Goal: Contribute content: Contribute content

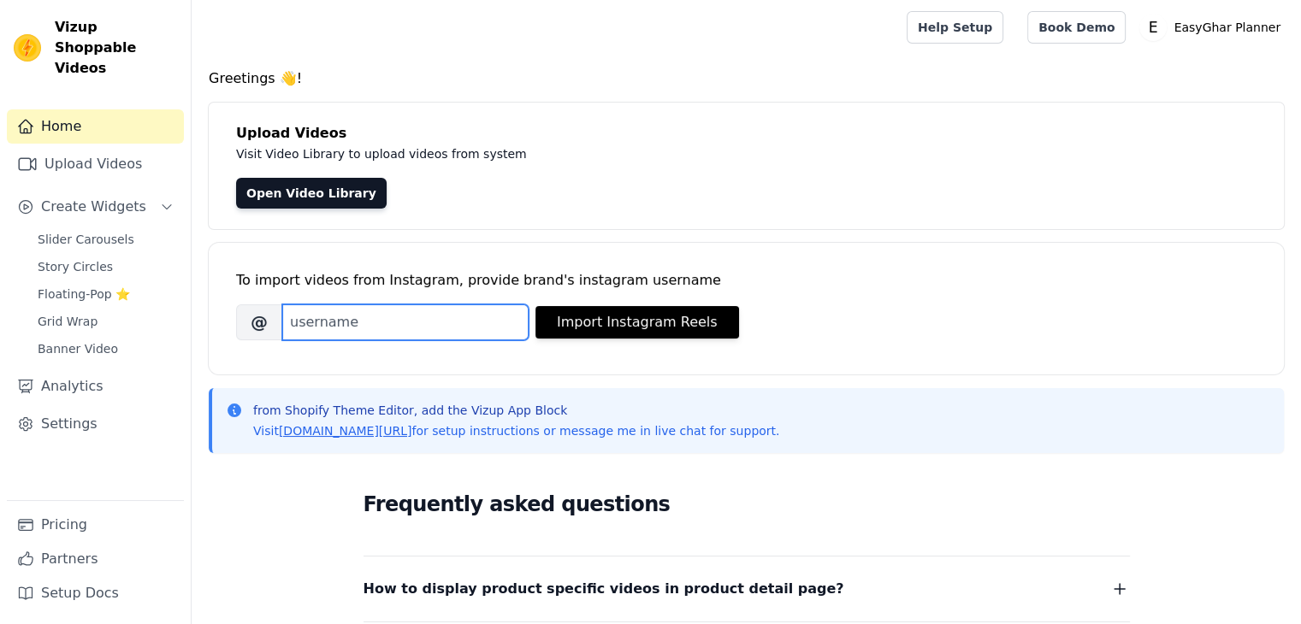
click at [383, 312] on input "Brand's Instagram Username" at bounding box center [405, 322] width 246 height 36
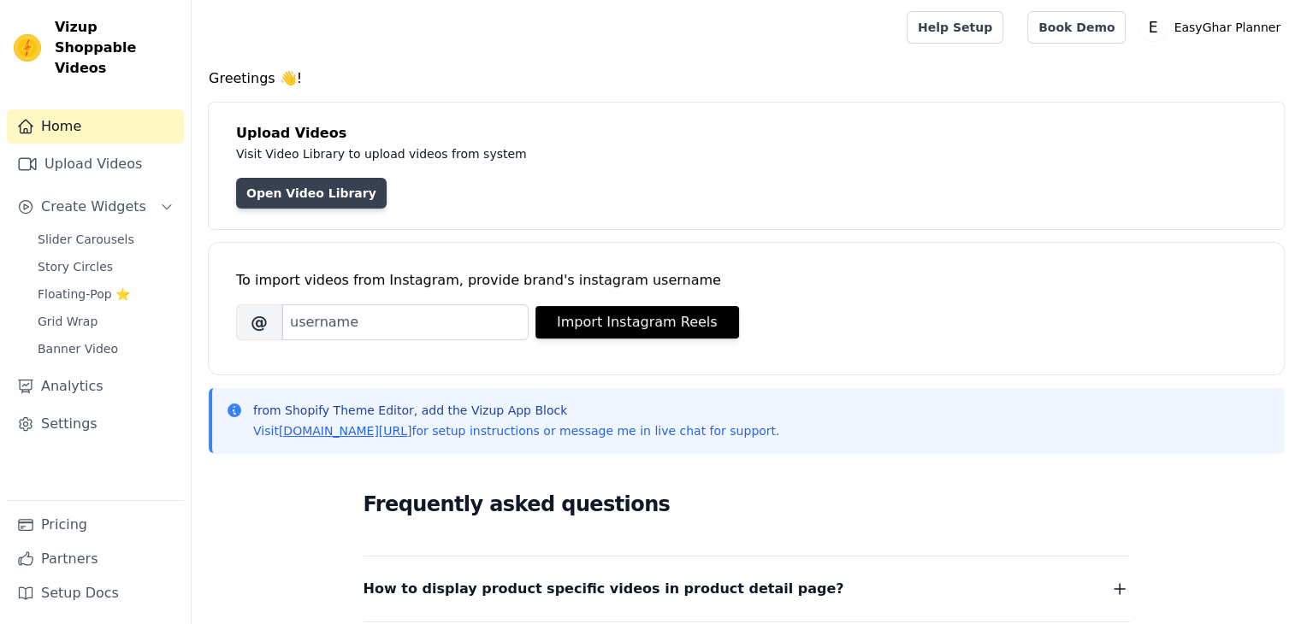
click at [301, 199] on link "Open Video Library" at bounding box center [311, 193] width 150 height 31
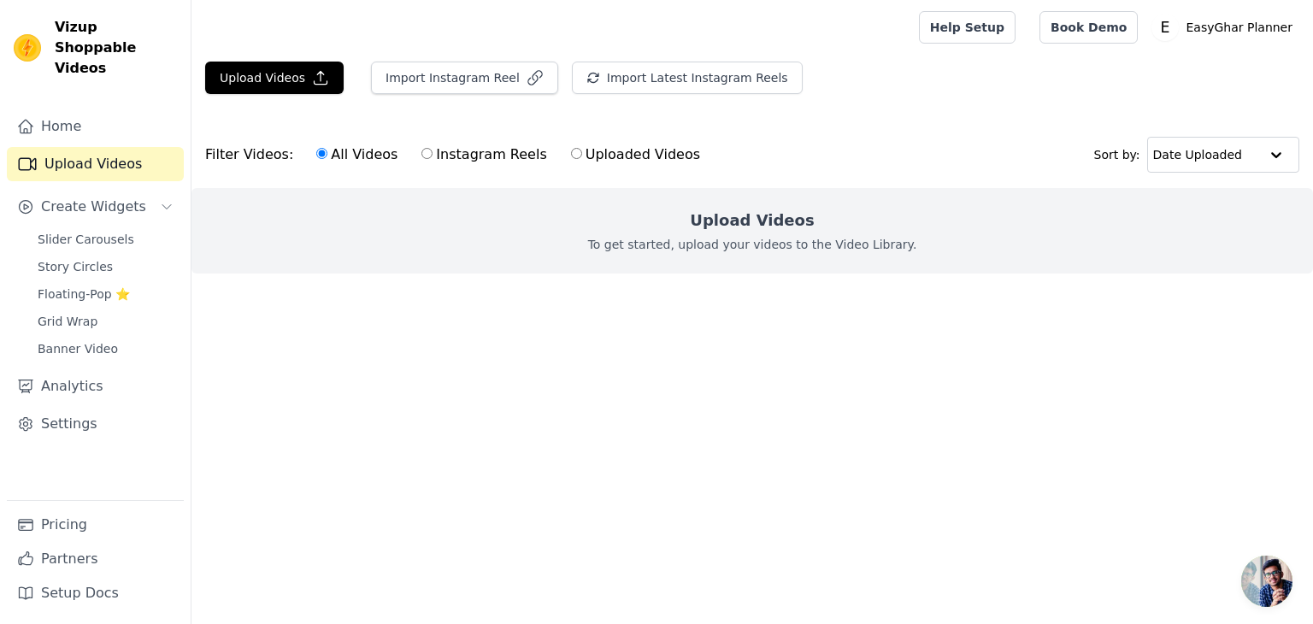
click at [570, 148] on label "Uploaded Videos" at bounding box center [635, 155] width 131 height 22
click at [571, 148] on input "Uploaded Videos" at bounding box center [576, 153] width 11 height 11
radio input "true"
click at [331, 156] on label "All Videos" at bounding box center [357, 155] width 83 height 22
click at [327, 156] on input "All Videos" at bounding box center [321, 153] width 11 height 11
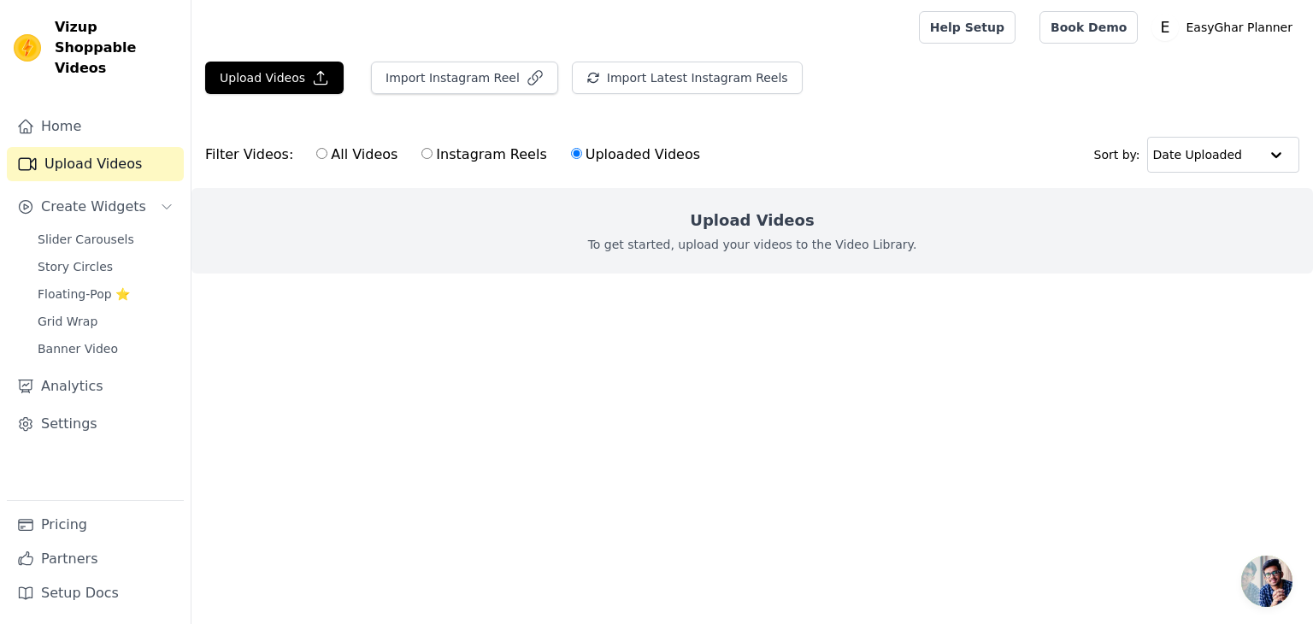
radio input "true"
click at [582, 155] on label "Uploaded Videos" at bounding box center [635, 155] width 131 height 22
click at [582, 155] on input "Uploaded Videos" at bounding box center [576, 153] width 11 height 11
radio input "true"
click at [717, 240] on p "To get started, upload your videos to the Video Library." at bounding box center [752, 244] width 329 height 17
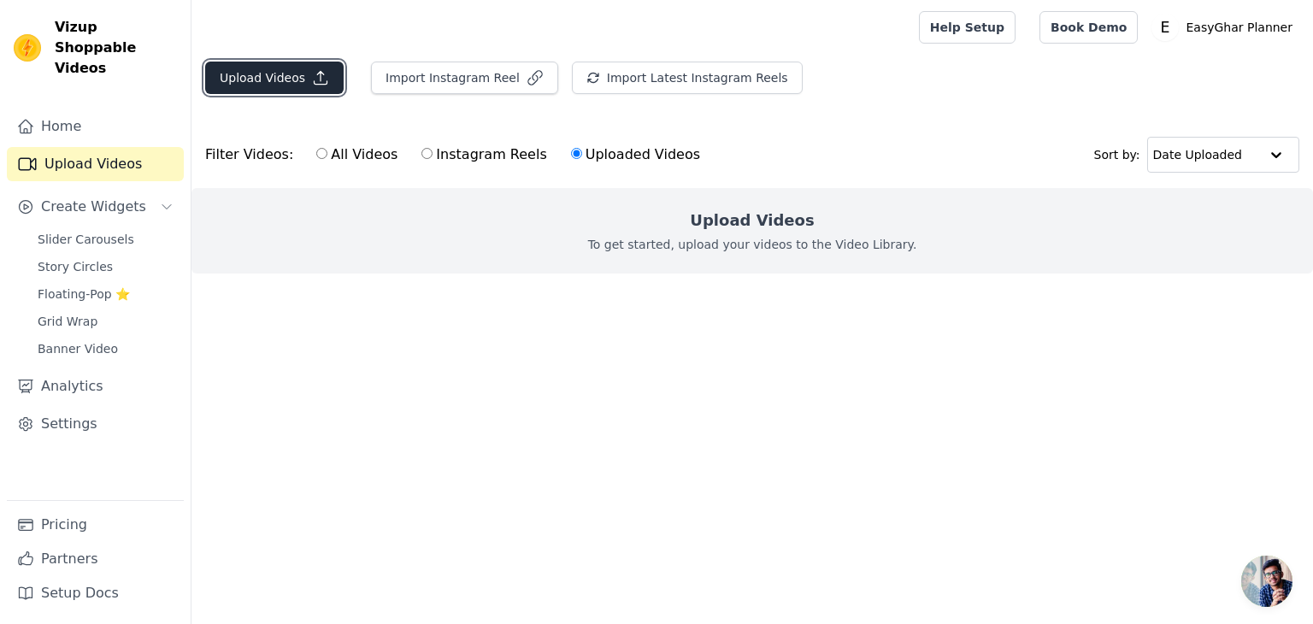
click at [301, 85] on button "Upload Videos" at bounding box center [274, 78] width 139 height 32
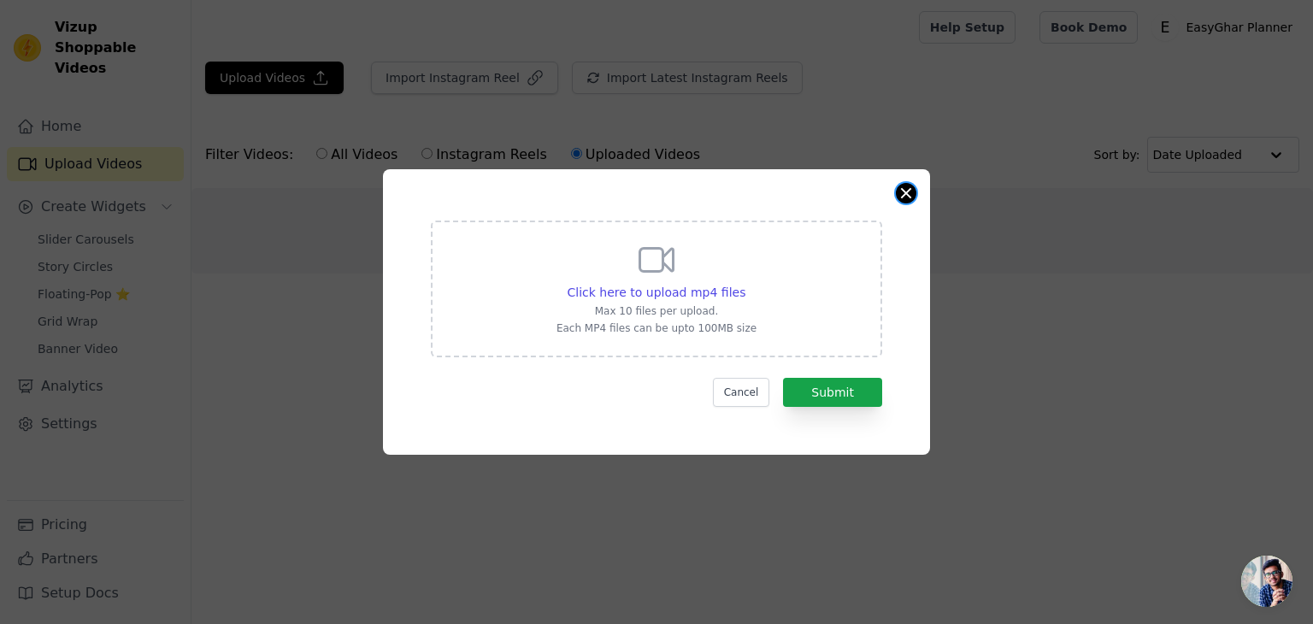
click at [907, 195] on button "Close modal" at bounding box center [906, 193] width 21 height 21
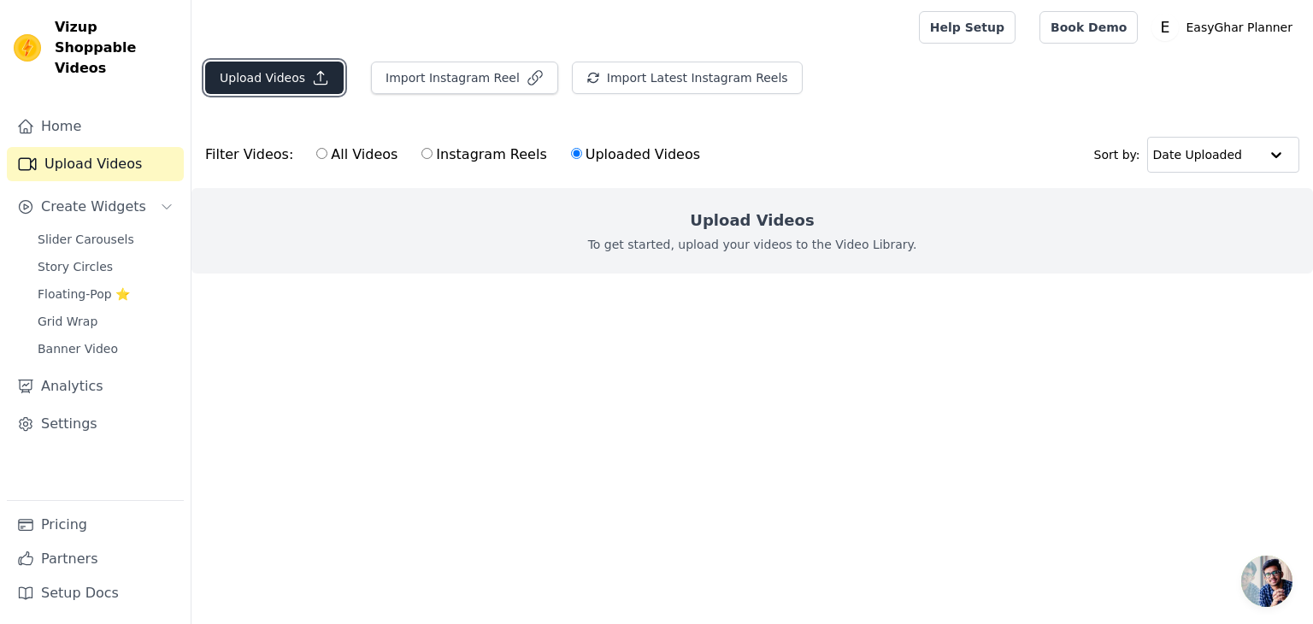
click at [294, 78] on button "Upload Videos" at bounding box center [274, 78] width 139 height 32
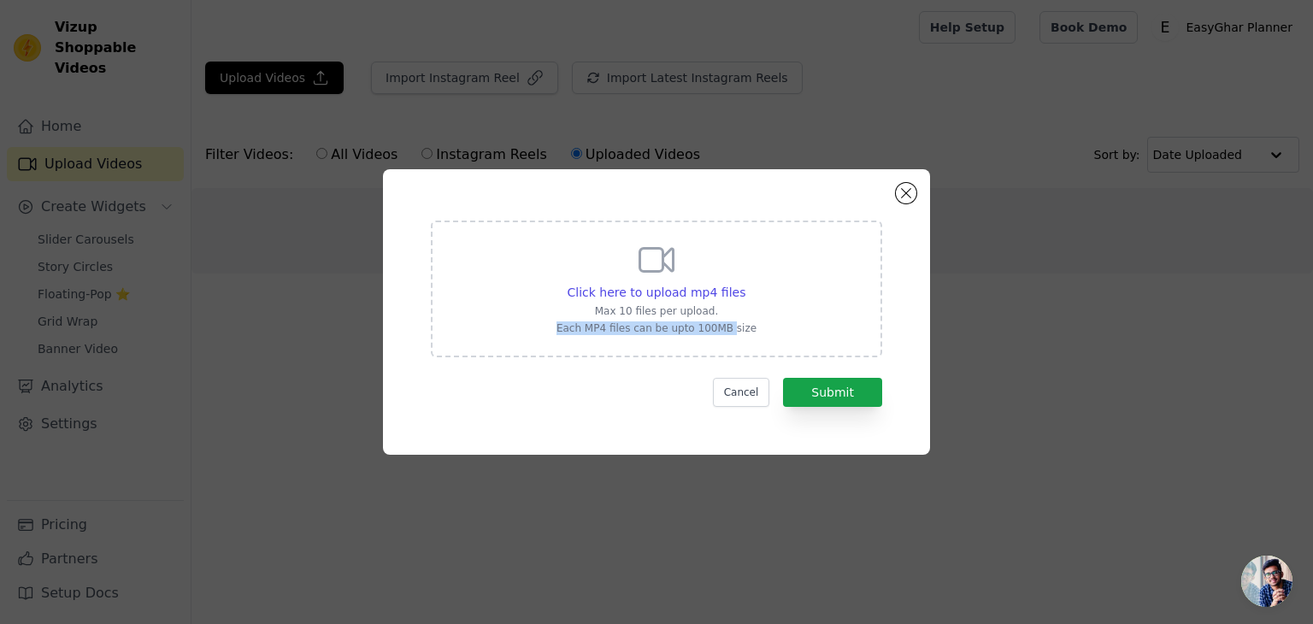
drag, startPoint x: 730, startPoint y: 332, endPoint x: 496, endPoint y: 332, distance: 234.3
click at [497, 332] on div "Click here to upload mp4 files Max 10 files per upload. Each MP4 files can be u…" at bounding box center [656, 289] width 451 height 137
click at [588, 337] on div "Click here to upload mp4 files Max 10 files per upload. Each MP4 files can be u…" at bounding box center [656, 289] width 451 height 137
click at [745, 284] on input "Click here to upload mp4 files Max 10 files per upload. Each MP4 files can be u…" at bounding box center [745, 283] width 1 height 1
click at [699, 286] on span "Click here to upload mp4 files" at bounding box center [657, 293] width 179 height 14
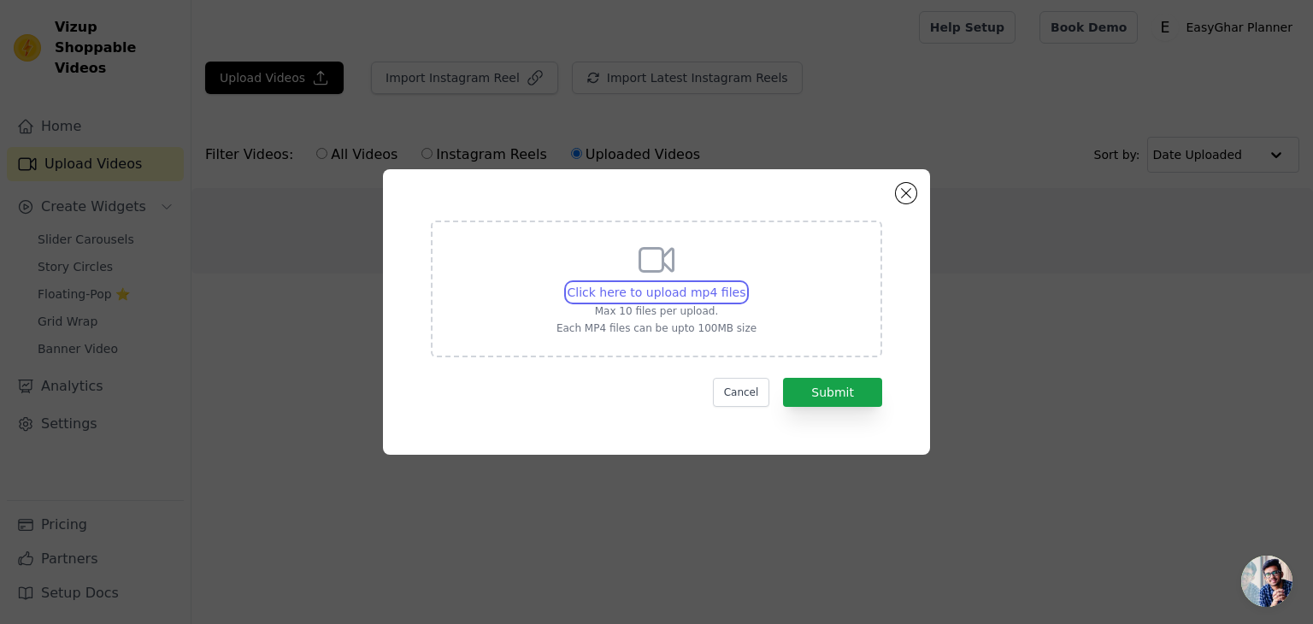
click at [745, 284] on input "Click here to upload mp4 files Max 10 files per upload. Each MP4 files can be u…" at bounding box center [745, 283] width 1 height 1
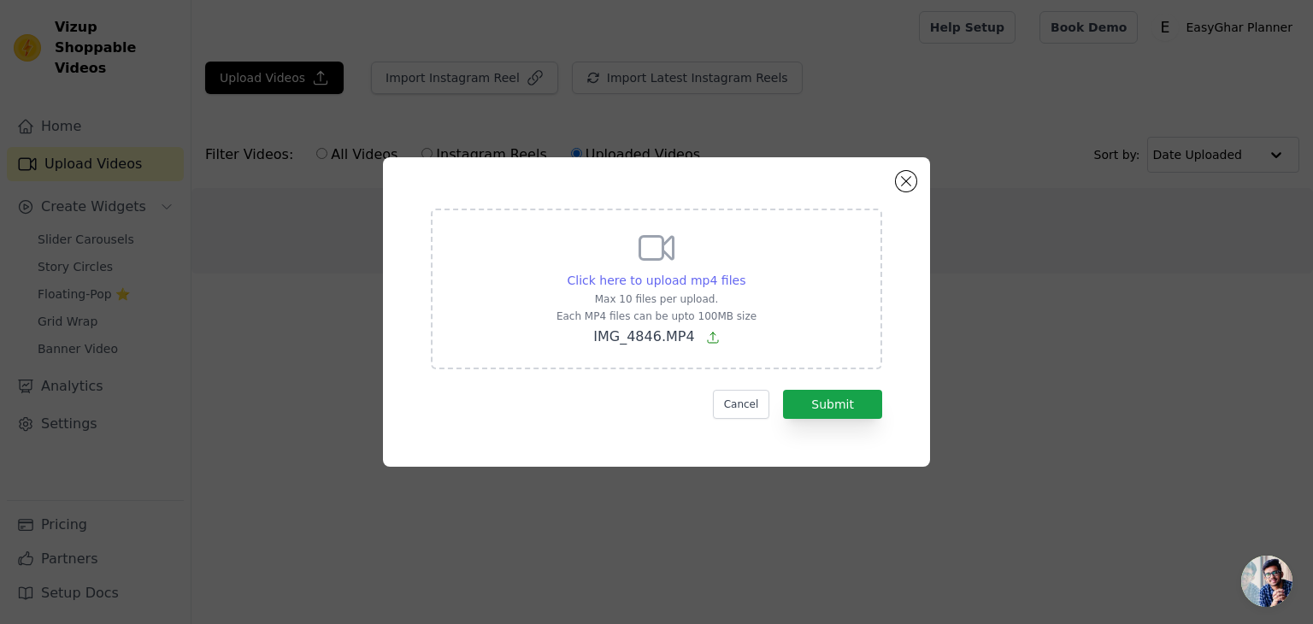
click at [691, 281] on span "Click here to upload mp4 files" at bounding box center [657, 281] width 179 height 14
click at [745, 272] on input "Click here to upload mp4 files Max 10 files per upload. Each MP4 files can be u…" at bounding box center [745, 271] width 1 height 1
type input "C:\fakepath\VID-20250818-WA0000.mp4"
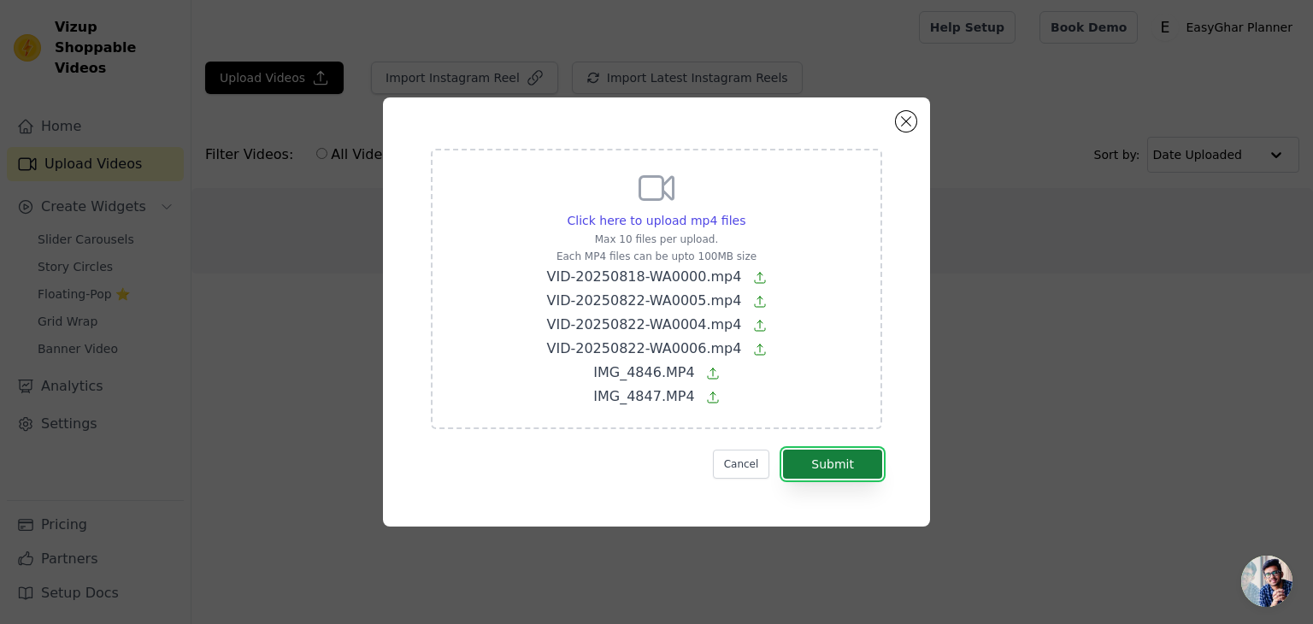
click at [823, 468] on button "Submit" at bounding box center [832, 464] width 99 height 29
